Goal: Information Seeking & Learning: Find specific page/section

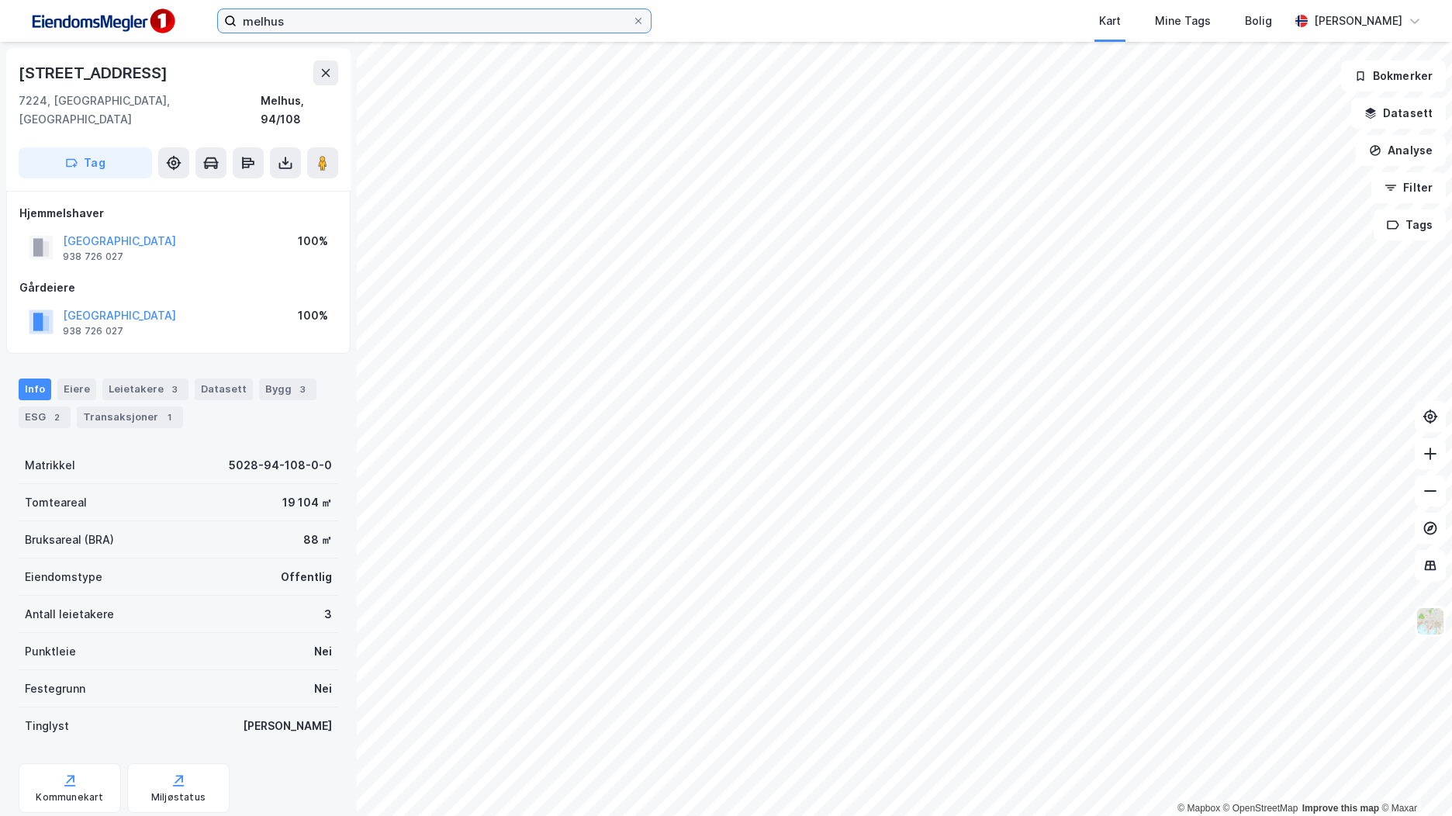
click at [299, 22] on input "melhus" at bounding box center [435, 20] width 396 height 23
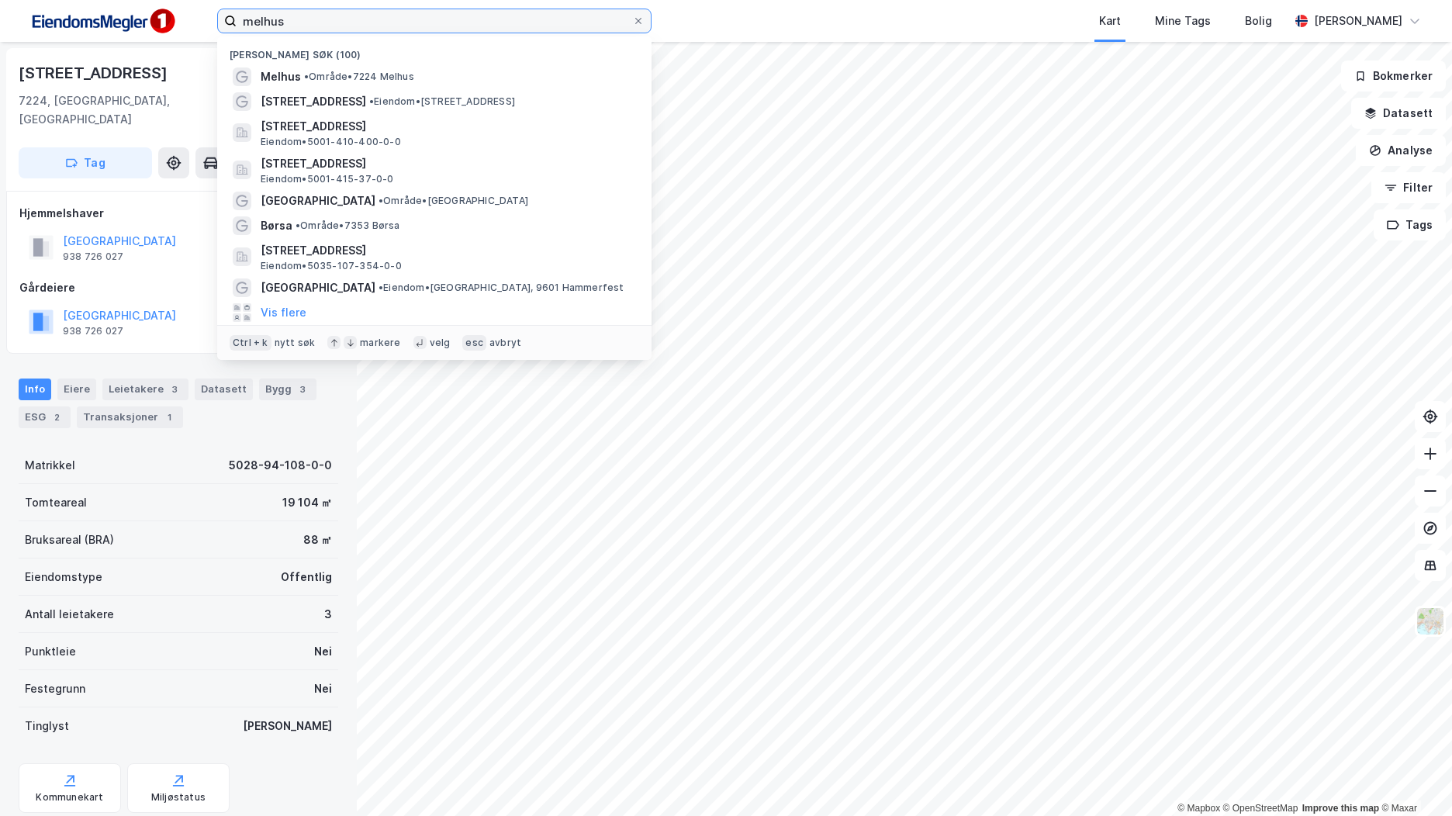
click at [289, 21] on input "melhus" at bounding box center [435, 20] width 396 height 23
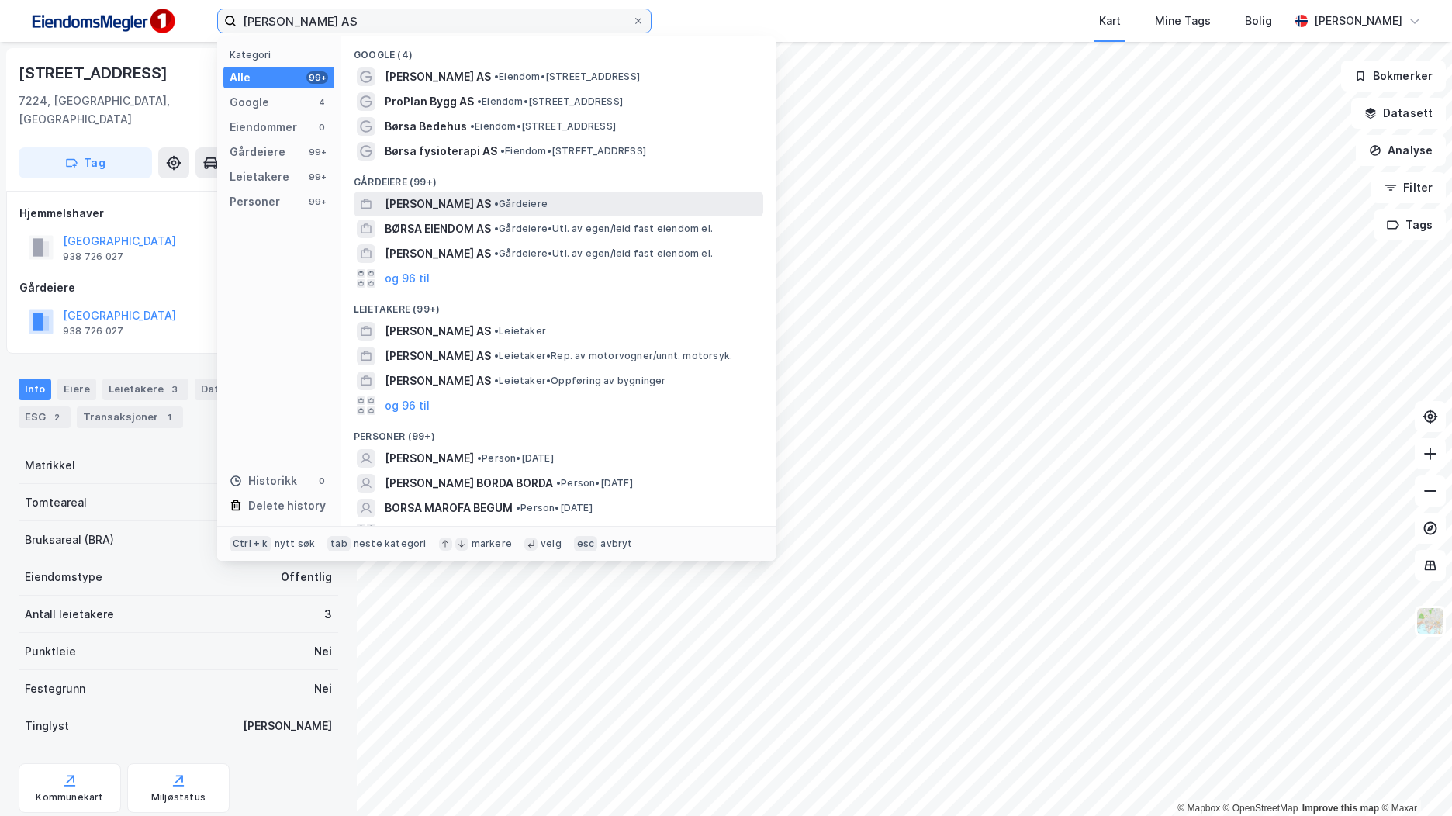
type input "[PERSON_NAME] AS"
click at [447, 199] on span "[PERSON_NAME] AS" at bounding box center [438, 204] width 106 height 19
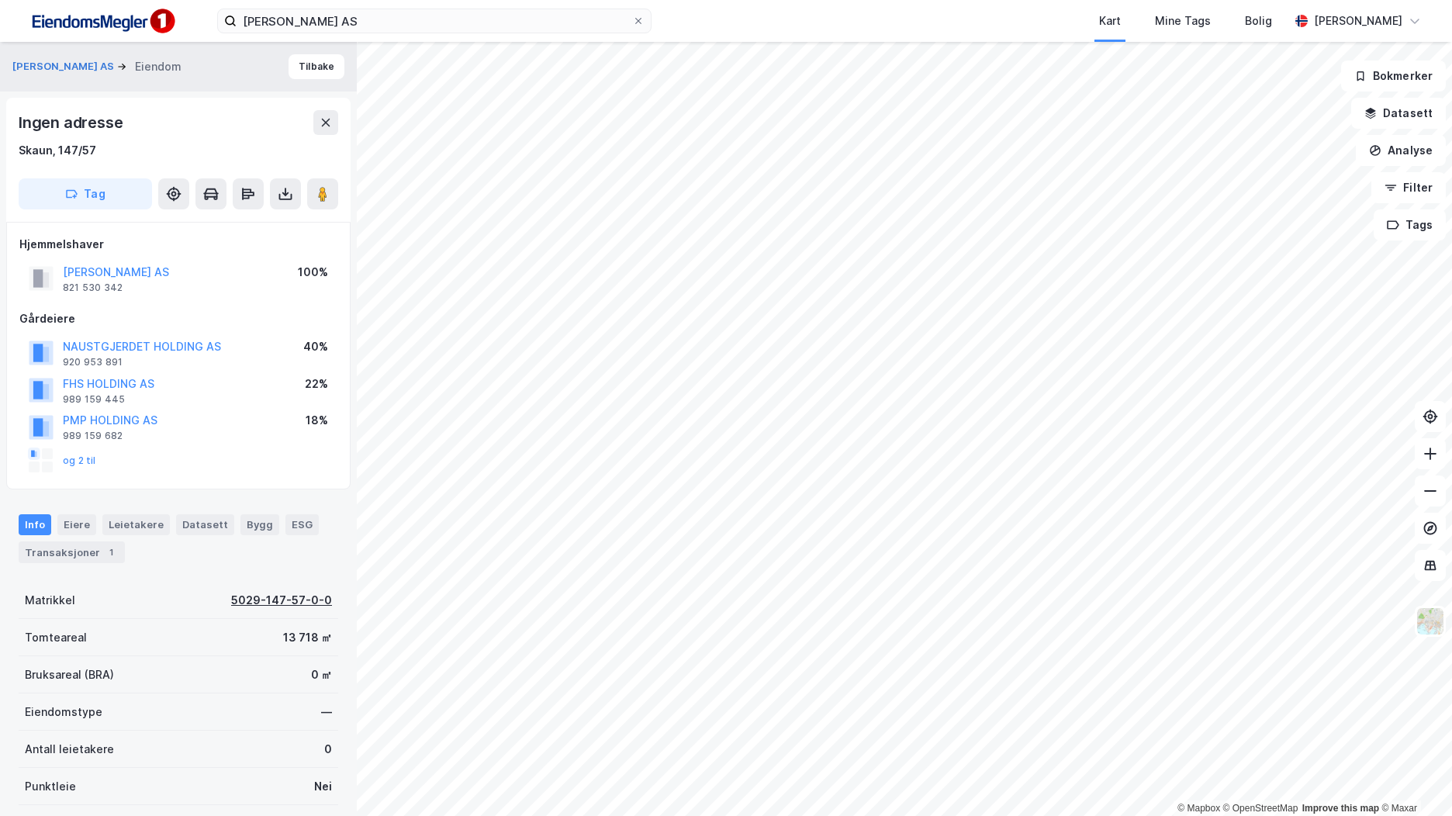
click at [259, 598] on div "5029-147-57-0-0" at bounding box center [281, 600] width 101 height 19
